Goal: Information Seeking & Learning: Check status

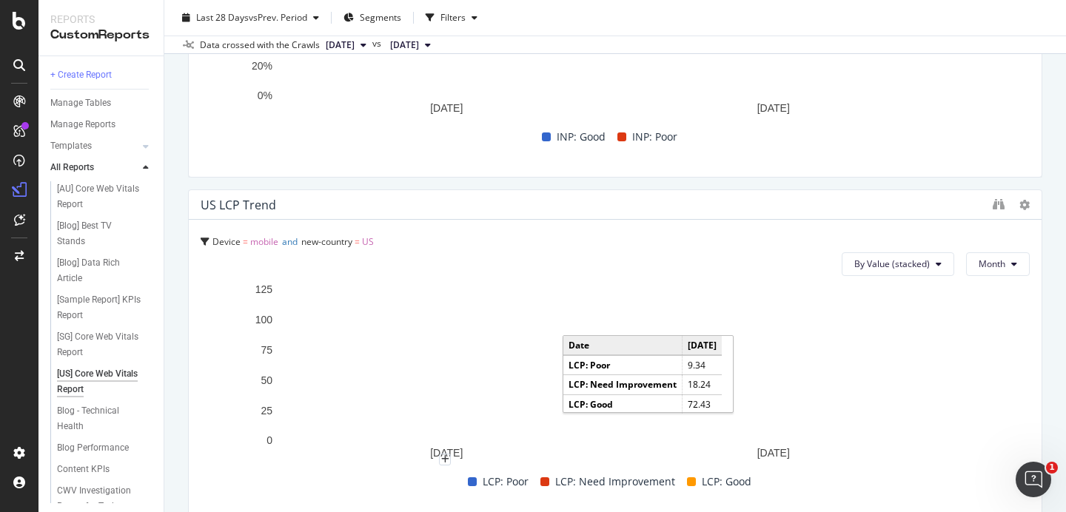
scroll to position [1108, 0]
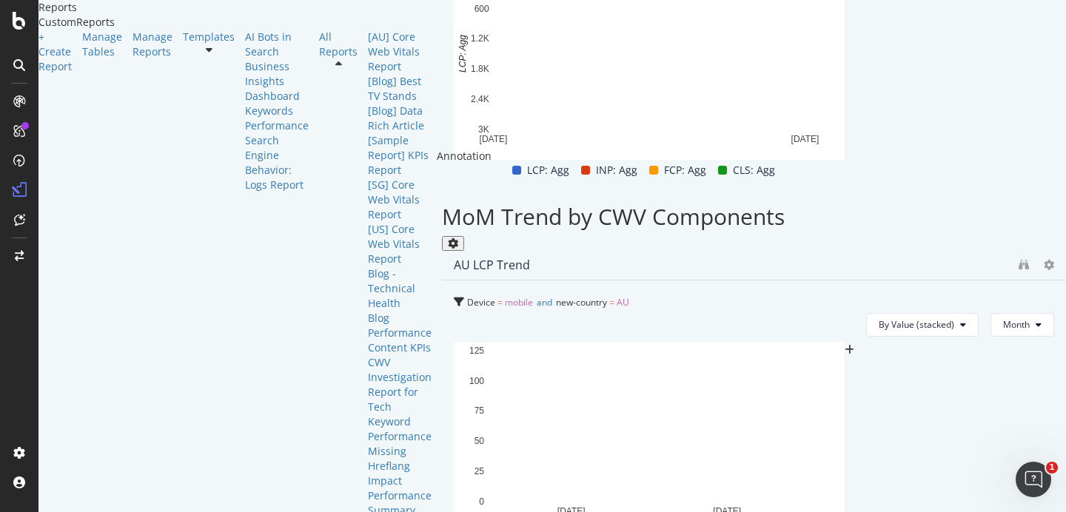
scroll to position [744, 0]
